Goal: Find specific page/section: Find specific page/section

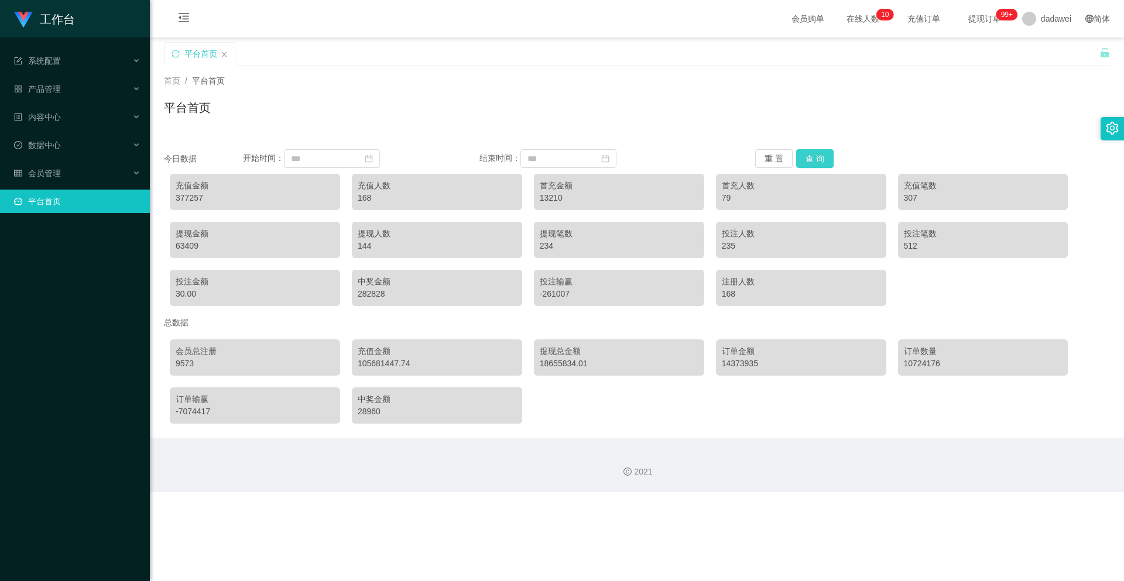
click at [828, 162] on button "查 询" at bounding box center [814, 158] width 37 height 19
click at [77, 179] on div "会员管理" at bounding box center [75, 173] width 150 height 23
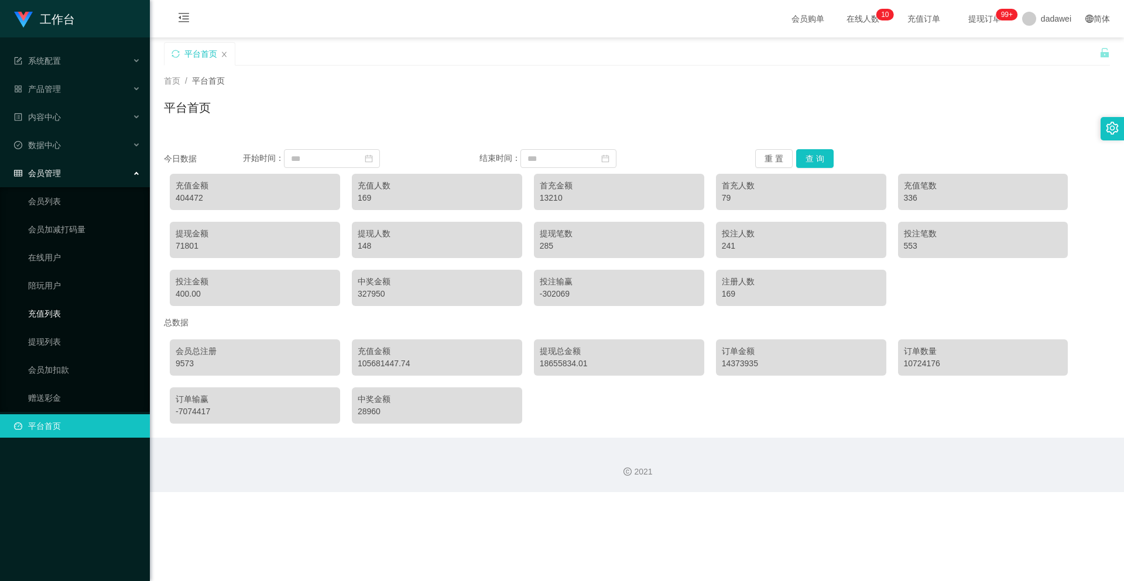
click at [61, 315] on link "充值列表" at bounding box center [84, 313] width 112 height 23
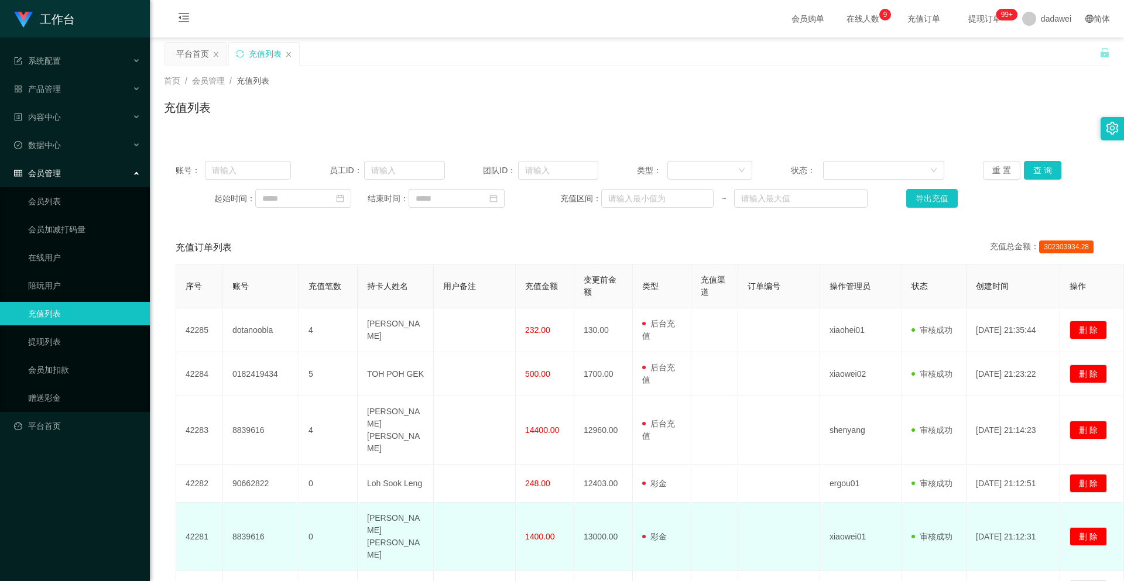
scroll to position [234, 0]
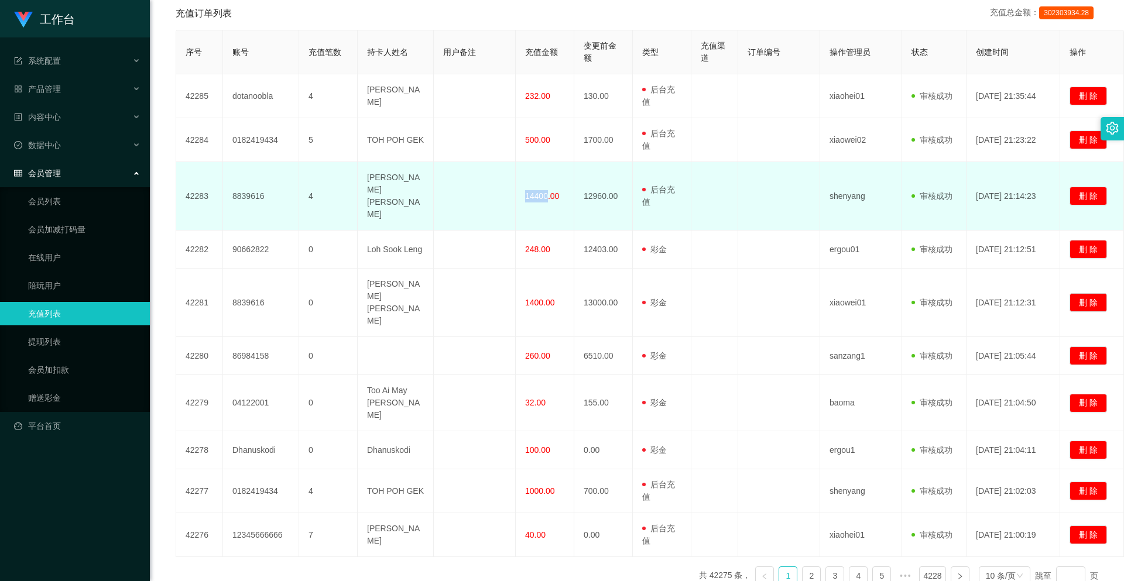
drag, startPoint x: 546, startPoint y: 186, endPoint x: 524, endPoint y: 183, distance: 21.9
click at [524, 183] on td "14400.00" at bounding box center [545, 196] width 59 height 68
click at [527, 205] on td "14400.00" at bounding box center [545, 196] width 59 height 68
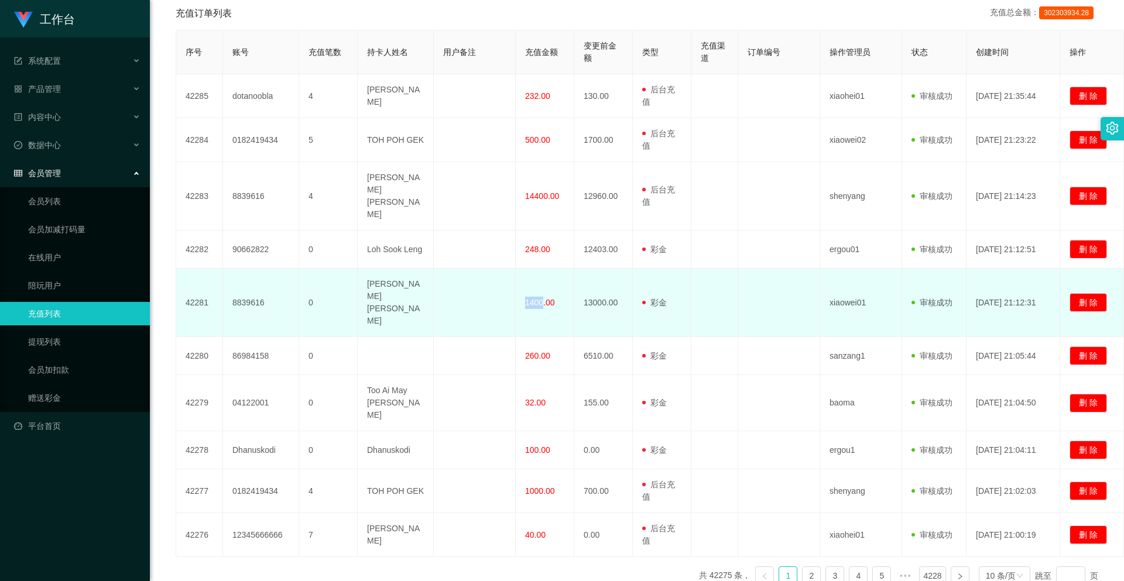
drag, startPoint x: 541, startPoint y: 261, endPoint x: 518, endPoint y: 259, distance: 22.9
click at [518, 269] on td "1400.00" at bounding box center [545, 303] width 59 height 68
click at [523, 269] on td "1400.00" at bounding box center [545, 303] width 59 height 68
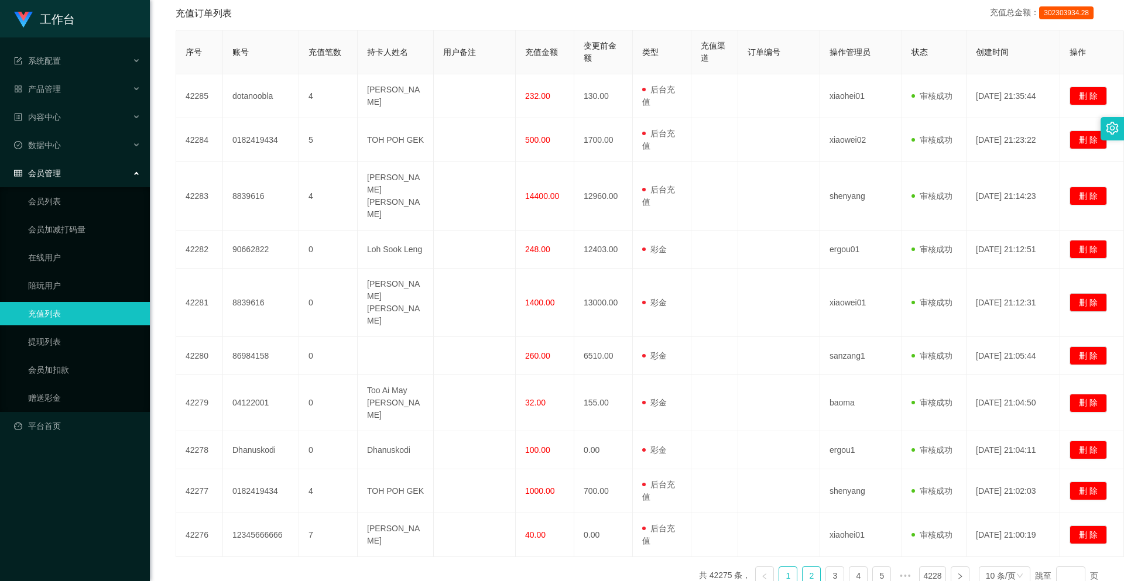
click at [805, 567] on link "2" at bounding box center [811, 576] width 18 height 18
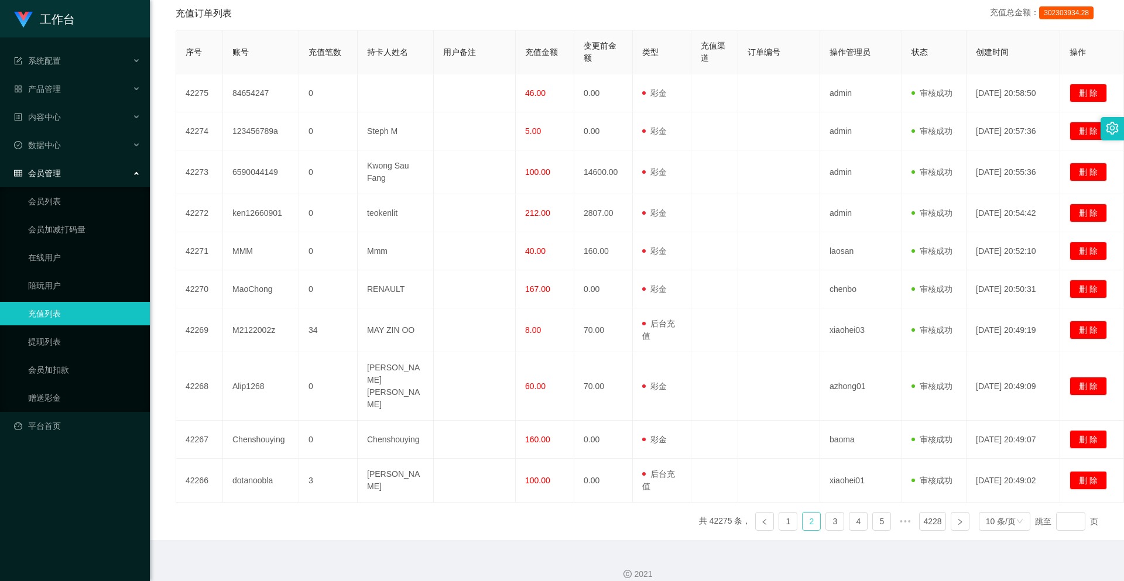
scroll to position [223, 0]
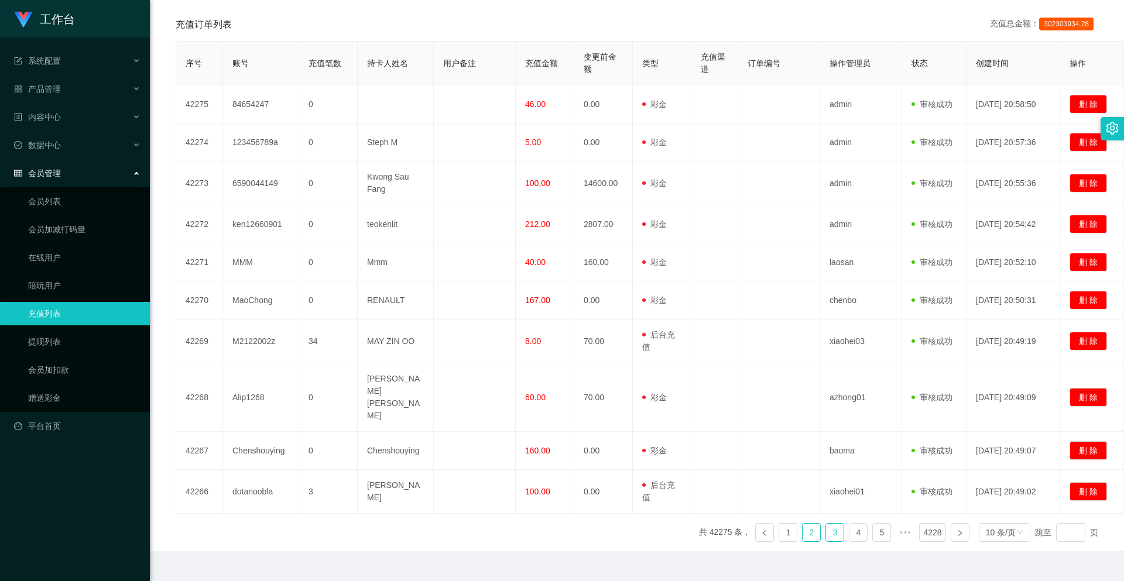
click at [826, 524] on link "3" at bounding box center [835, 533] width 18 height 18
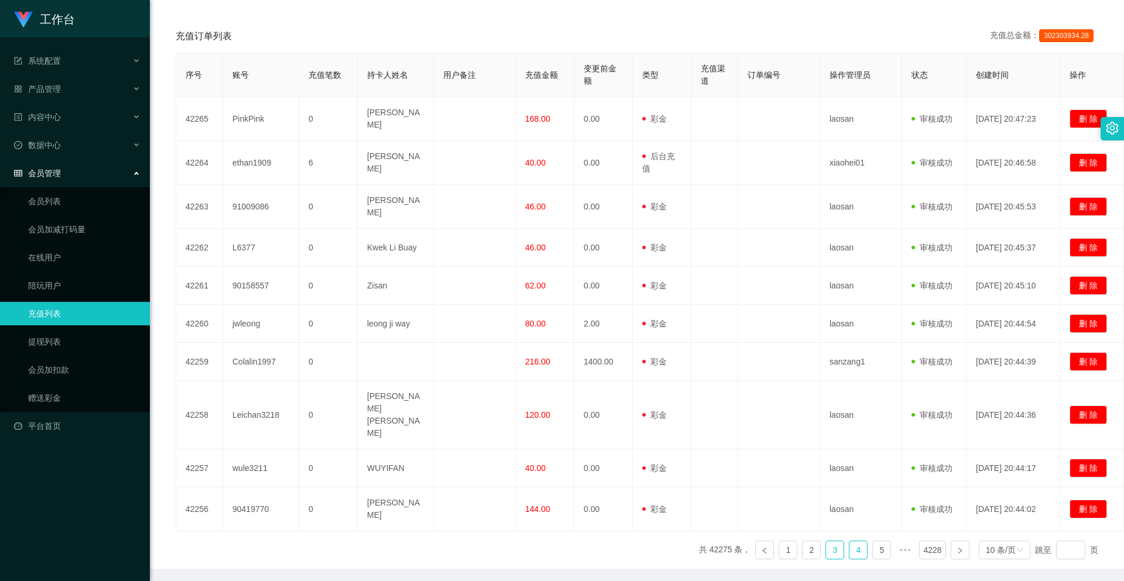
click at [852, 541] on link "4" at bounding box center [858, 550] width 18 height 18
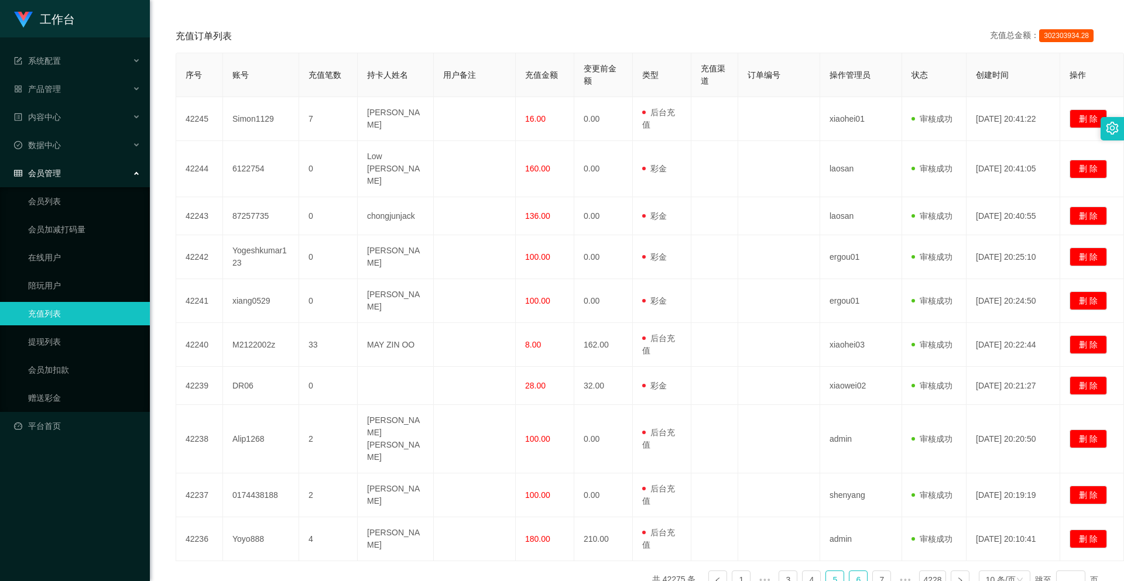
click at [850, 571] on link "6" at bounding box center [858, 580] width 18 height 18
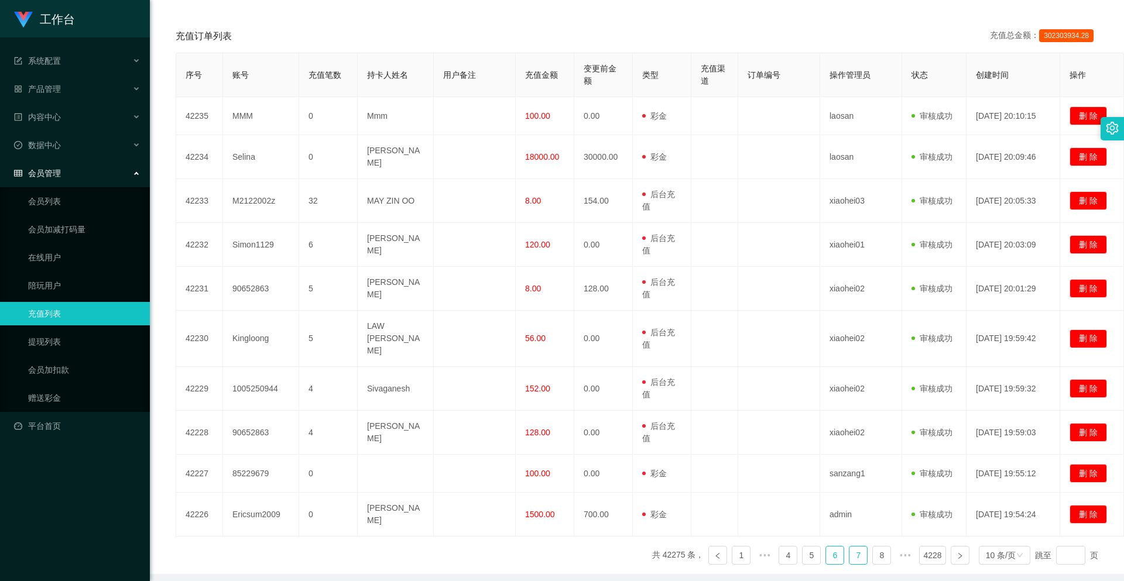
click at [849, 547] on link "7" at bounding box center [858, 556] width 18 height 18
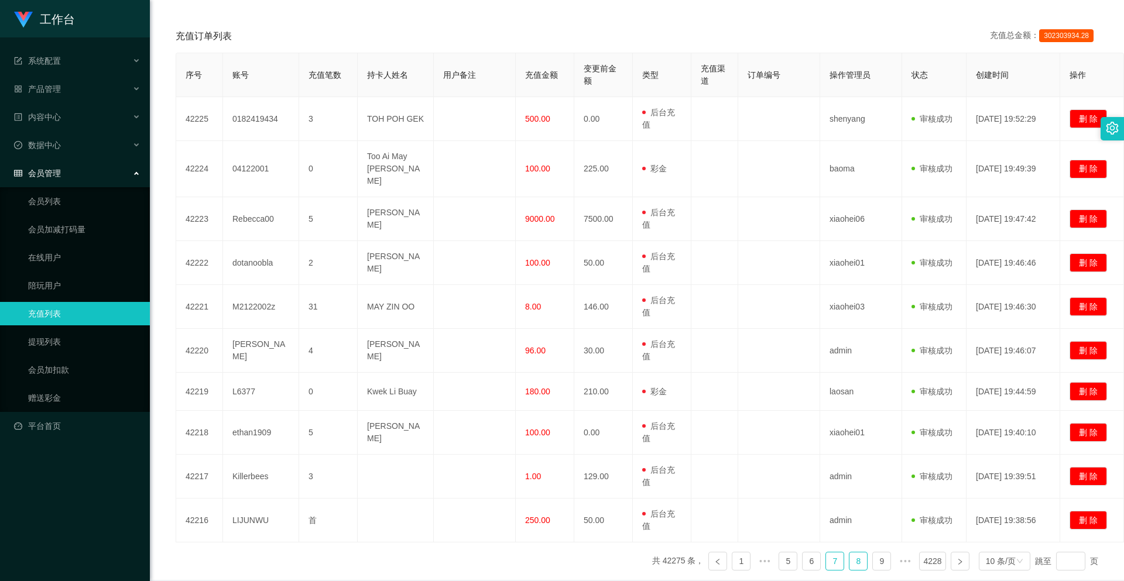
click at [849, 553] on link "8" at bounding box center [858, 562] width 18 height 18
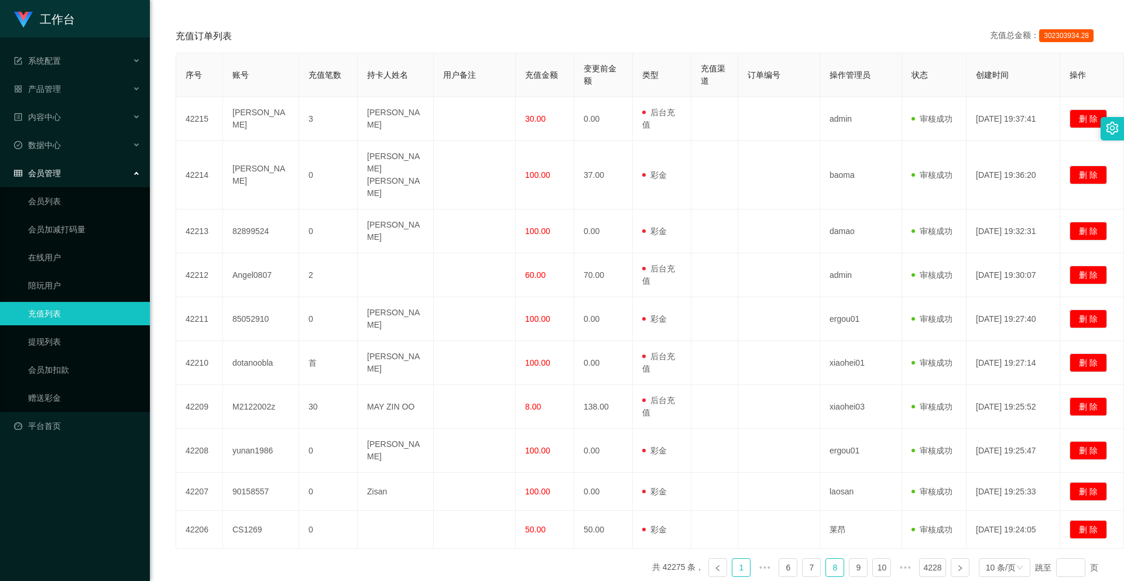
click at [735, 559] on link "1" at bounding box center [741, 568] width 18 height 18
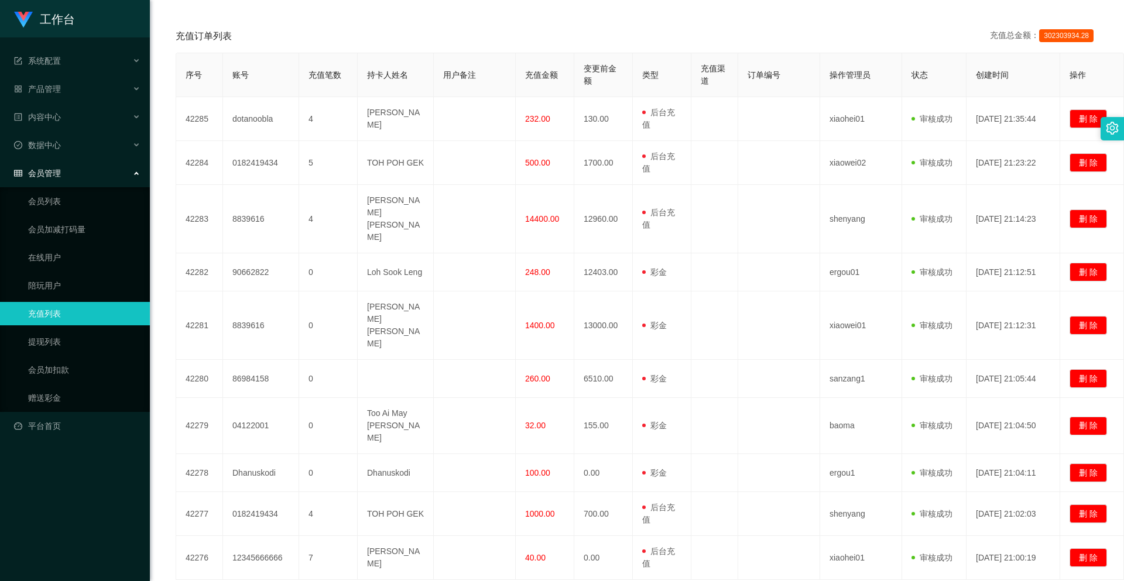
scroll to position [36, 0]
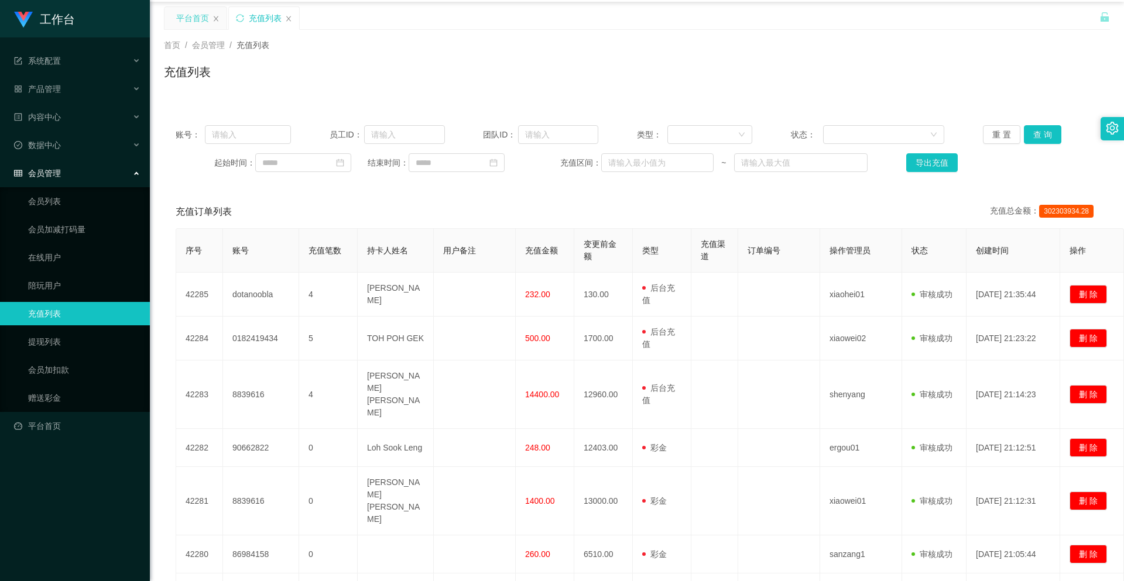
click at [184, 11] on div "平台首页" at bounding box center [192, 18] width 33 height 22
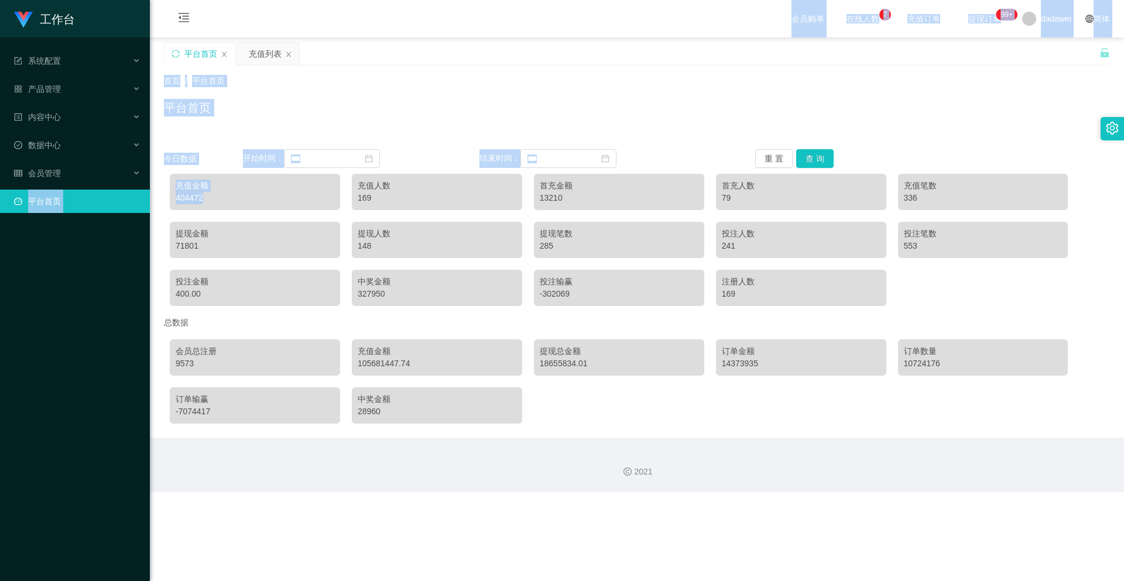
drag, startPoint x: 211, startPoint y: 199, endPoint x: 145, endPoint y: 196, distance: 66.2
click at [145, 196] on section "工作台 系统配置 产品管理 内容中心 数据中心 会员管理 会员列表 会员加减打码量 在线用户 陪玩用户 充值列表 提现列表 会员加扣款 赠送彩金 平台首页 保…" at bounding box center [562, 246] width 1124 height 492
click at [206, 187] on div "充值金额" at bounding box center [255, 186] width 159 height 12
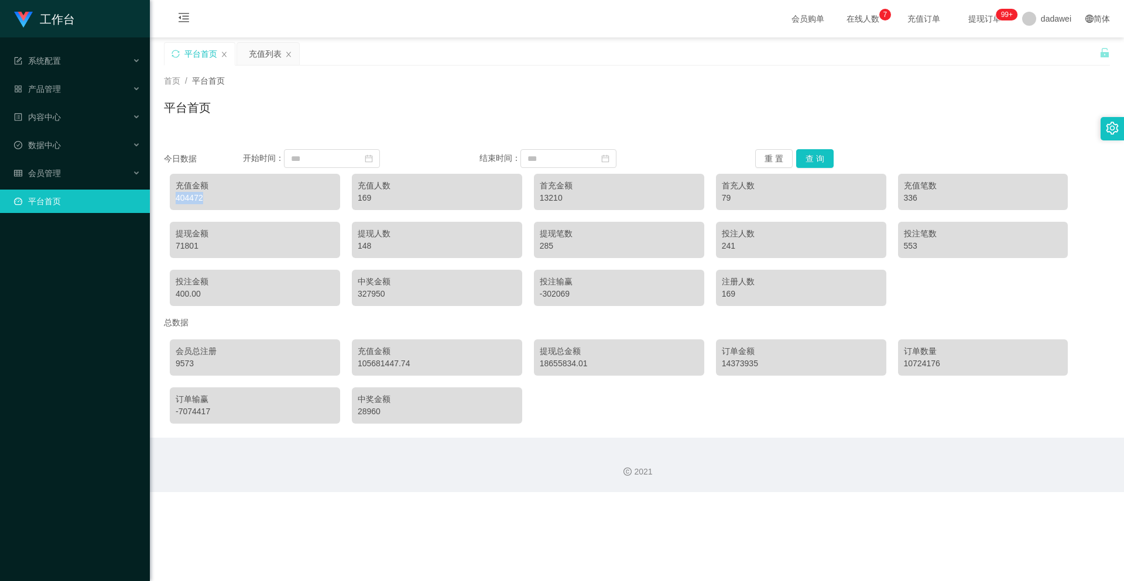
drag, startPoint x: 204, startPoint y: 201, endPoint x: 272, endPoint y: 232, distance: 74.1
click at [154, 197] on main "关闭左侧 关闭右侧 关闭其它 刷新页面 平台首页 充值列表 首页 / 平台首页 / 平台首页 今日数据 开始时间： 结束时间： 重 置 查 询 充值金额 40…" at bounding box center [637, 237] width 974 height 400
click at [296, 241] on div "71801" at bounding box center [255, 246] width 159 height 12
